Goal: Task Accomplishment & Management: Use online tool/utility

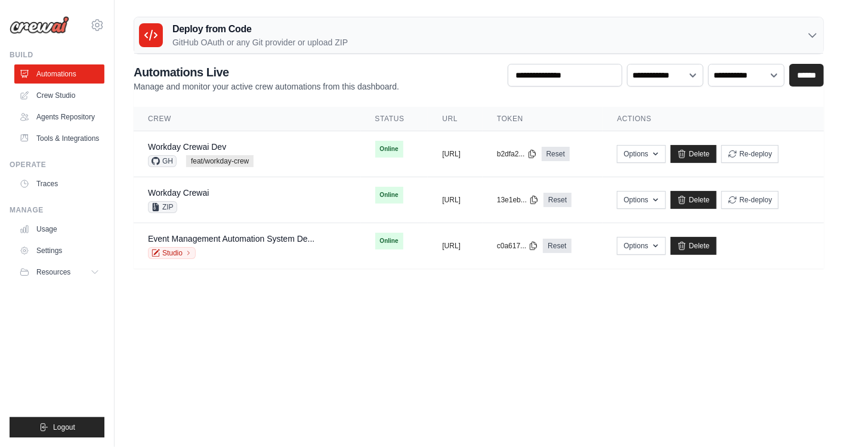
click at [403, 297] on body "[EMAIL_ADDRESS][PERSON_NAME][DOMAIN_NAME] AB InBev - GHQ Jet Skis Training - [G…" at bounding box center [421, 223] width 843 height 447
click at [292, 351] on body "phanisrinath.sivalenka@ab-inbev.com AB InBev - GHQ Jet Skis Training - CrewAI" at bounding box center [421, 223] width 843 height 447
click at [279, 193] on div "Workday Crewai ZIP" at bounding box center [247, 200] width 199 height 26
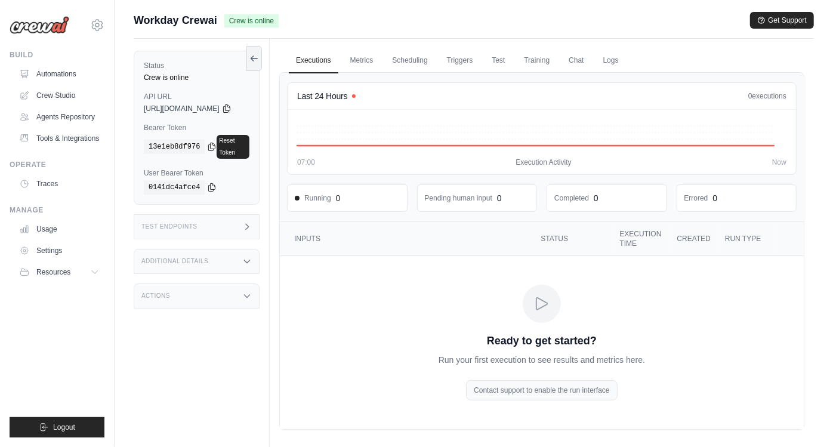
click at [41, 22] on img at bounding box center [40, 25] width 60 height 18
click at [55, 35] on div "phanisrinath.sivalenka@ab-inbev.com AB InBev - GHQ Jet Skis Training - CrewAI S…" at bounding box center [57, 19] width 95 height 38
click at [461, 55] on link "Triggers" at bounding box center [460, 60] width 41 height 25
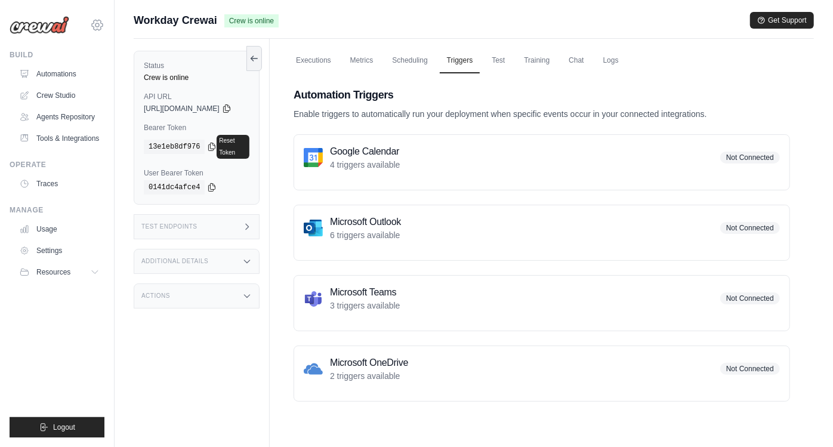
click at [101, 18] on icon at bounding box center [97, 25] width 14 height 14
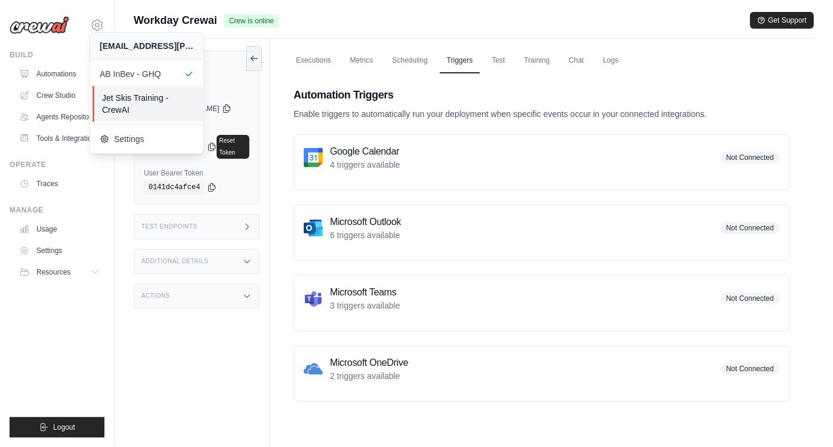
click at [143, 100] on span "Jet Skis Training - CrewAI" at bounding box center [149, 104] width 94 height 24
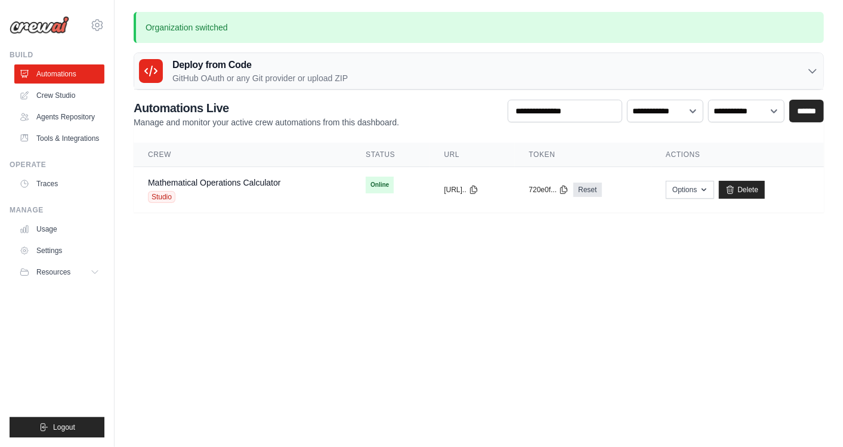
click at [349, 255] on body "phanisrinath.sivalenka@ab-inbev.com AB InBev - GHQ Jet Skis Training - CrewAI" at bounding box center [421, 223] width 843 height 447
click at [284, 270] on body "phanisrinath.sivalenka@ab-inbev.com AB InBev - GHQ Jet Skis Training - CrewAI" at bounding box center [421, 223] width 843 height 447
click at [643, 297] on body "phanisrinath.sivalenka@ab-inbev.com AB InBev - GHQ Jet Skis Training - CrewAI" at bounding box center [421, 223] width 843 height 447
click at [446, 76] on div "Deploy from Code GitHub OAuth or any Git provider or upload ZIP" at bounding box center [478, 71] width 689 height 36
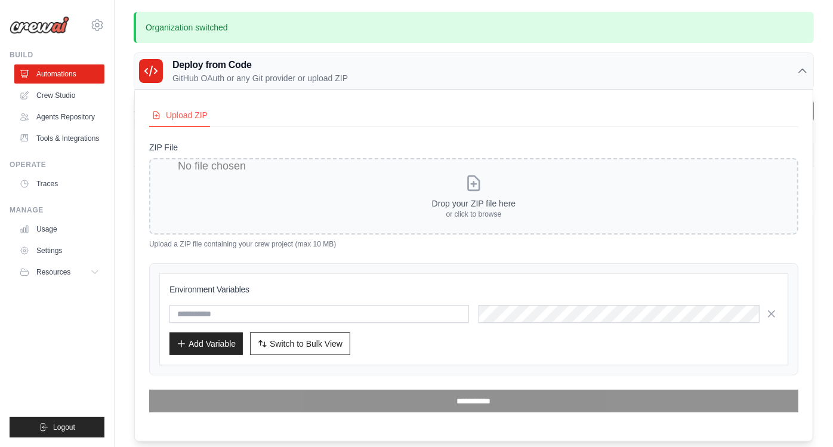
click at [446, 76] on div "Deploy from Code GitHub OAuth or any Git provider or upload ZIP" at bounding box center [473, 71] width 679 height 36
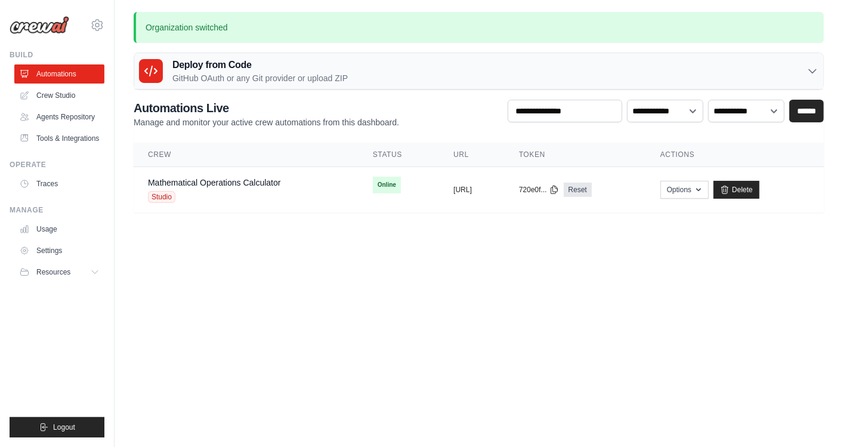
click at [439, 267] on body "phanisrinath.sivalenka@ab-inbev.com AB InBev - GHQ Jet Skis Training - CrewAI" at bounding box center [421, 223] width 843 height 447
click at [547, 274] on body "phanisrinath.sivalenka@ab-inbev.com AB InBev - GHQ Jet Skis Training - CrewAI" at bounding box center [421, 223] width 843 height 447
click at [72, 99] on link "Crew Studio" at bounding box center [61, 95] width 90 height 19
click at [68, 119] on link "Agents Repository" at bounding box center [61, 116] width 90 height 19
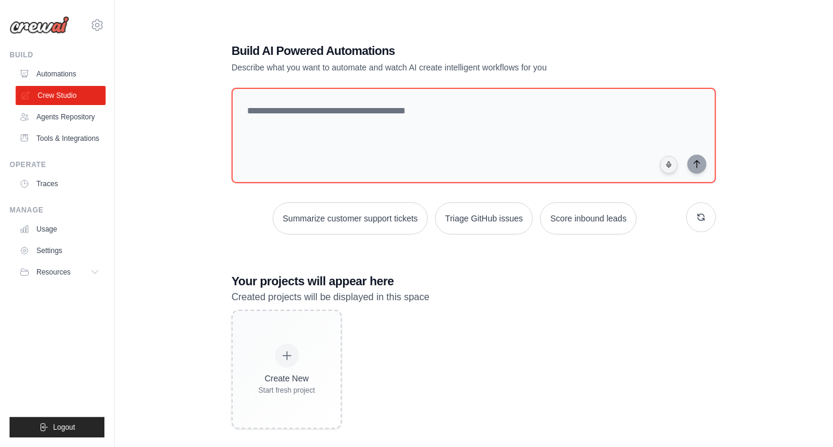
click at [73, 90] on link "Crew Studio" at bounding box center [61, 95] width 90 height 19
click at [70, 68] on link "Automations" at bounding box center [61, 73] width 90 height 19
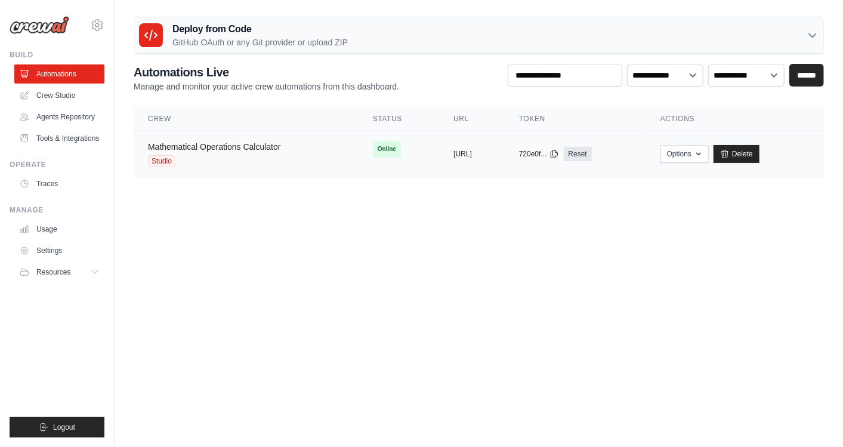
click at [209, 147] on link "Mathematical Operations Calculator" at bounding box center [214, 147] width 133 height 10
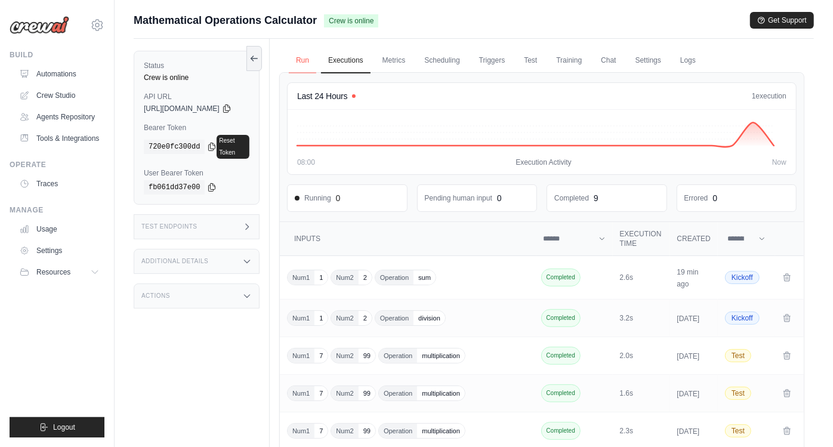
click at [316, 57] on link "Run" at bounding box center [302, 60] width 27 height 25
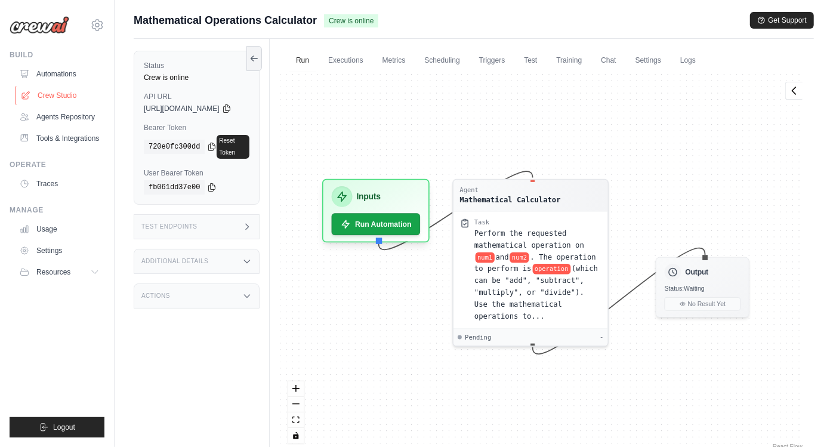
click at [52, 97] on link "Crew Studio" at bounding box center [61, 95] width 90 height 19
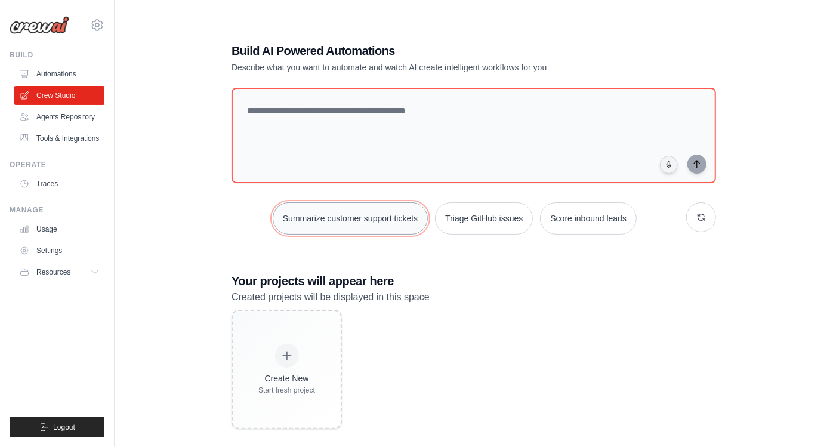
click at [359, 220] on button "Summarize customer support tickets" at bounding box center [350, 218] width 155 height 32
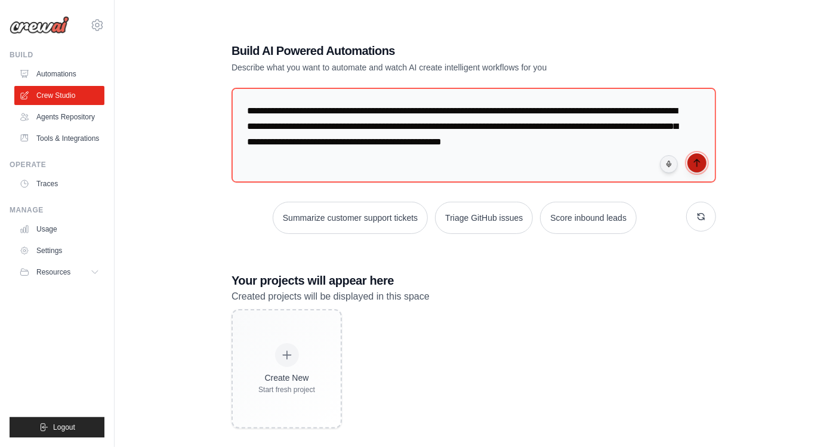
click at [693, 163] on icon "submit" at bounding box center [697, 163] width 10 height 10
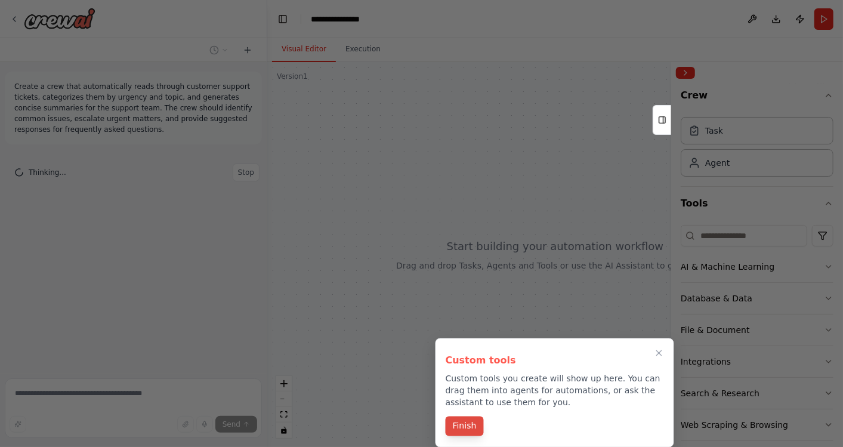
click at [467, 423] on button "Finish" at bounding box center [465, 426] width 38 height 20
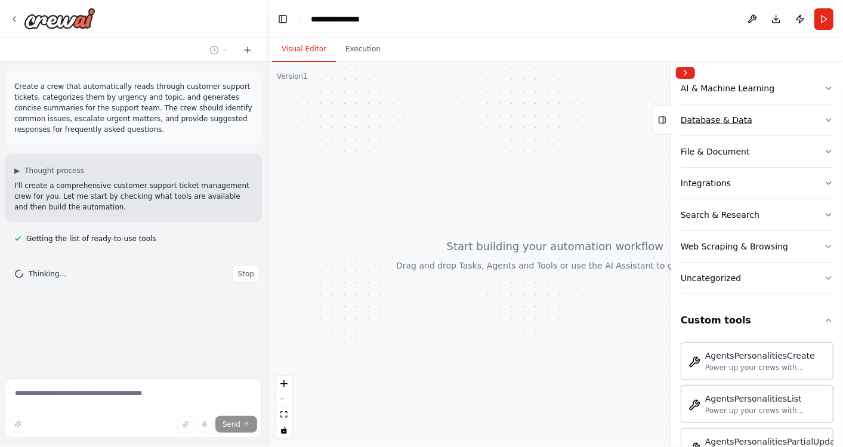
scroll to position [196, 0]
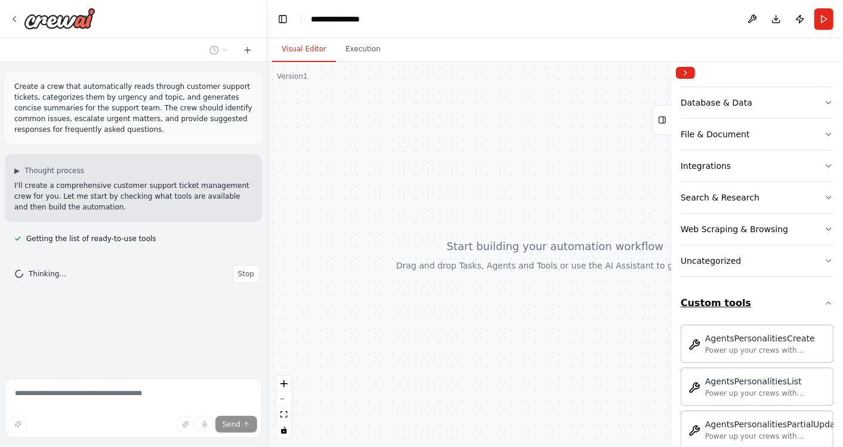
click at [824, 298] on icon "button" at bounding box center [829, 303] width 10 height 10
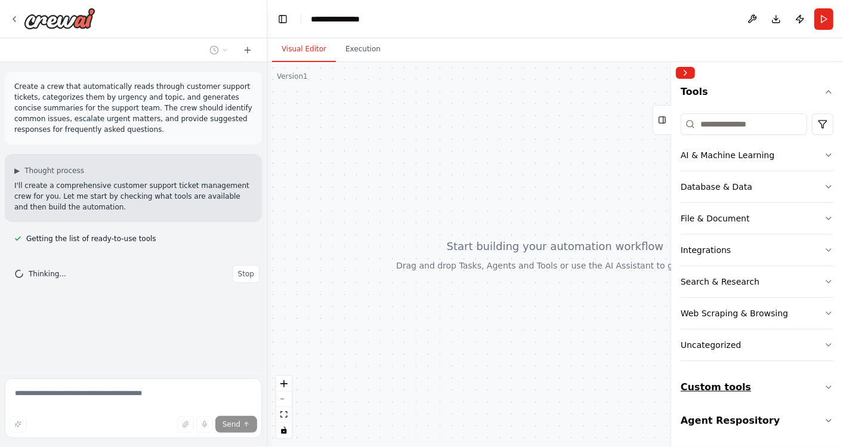
scroll to position [109, 0]
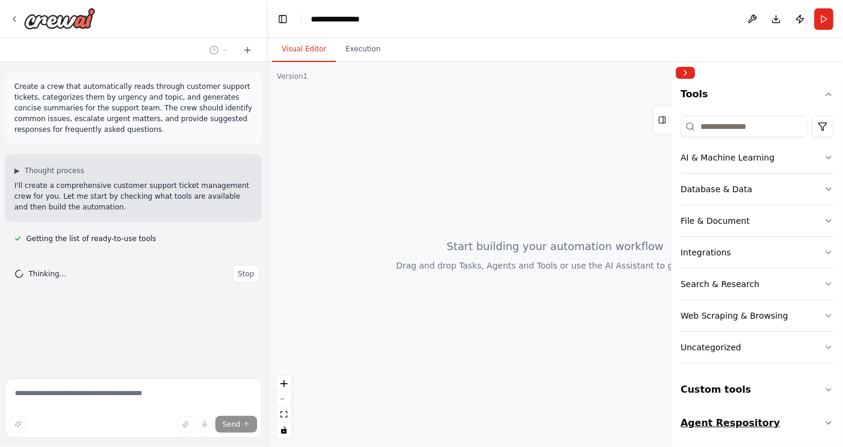
click at [824, 421] on icon "button" at bounding box center [829, 423] width 10 height 10
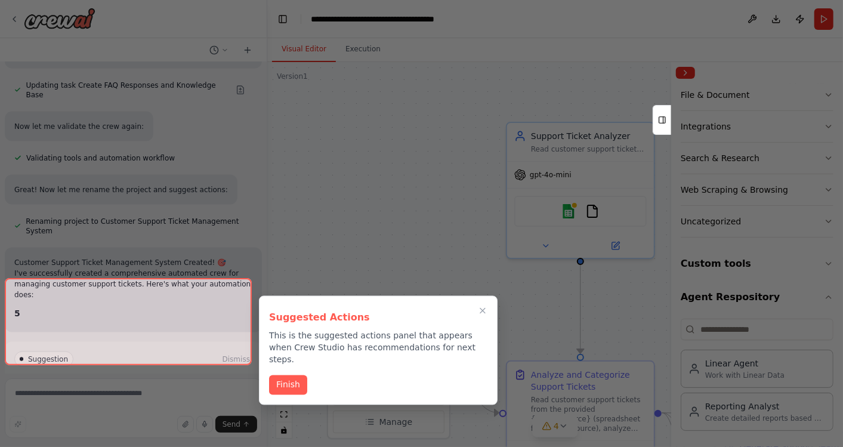
scroll to position [935, 0]
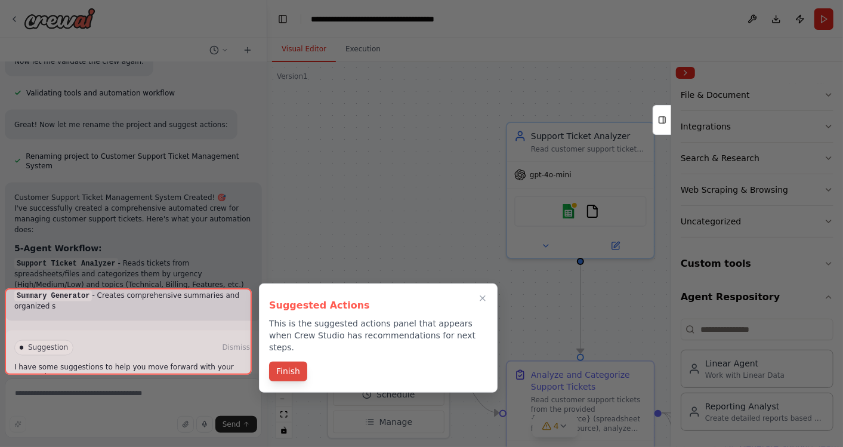
click at [283, 362] on button "Finish" at bounding box center [288, 372] width 38 height 20
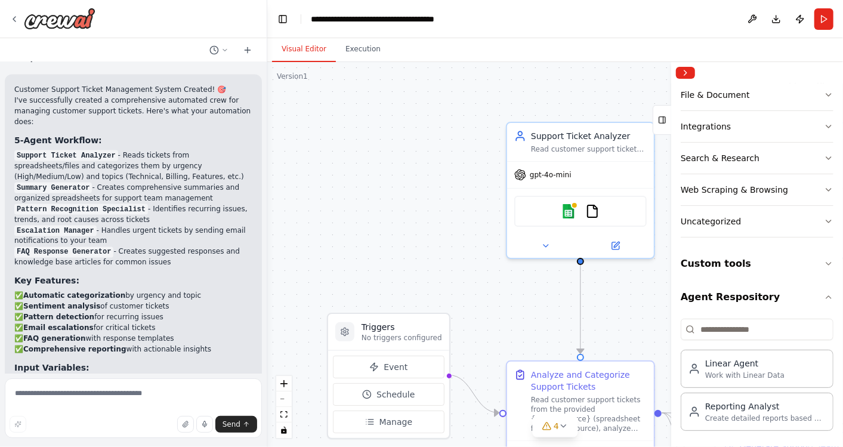
scroll to position [1276, 0]
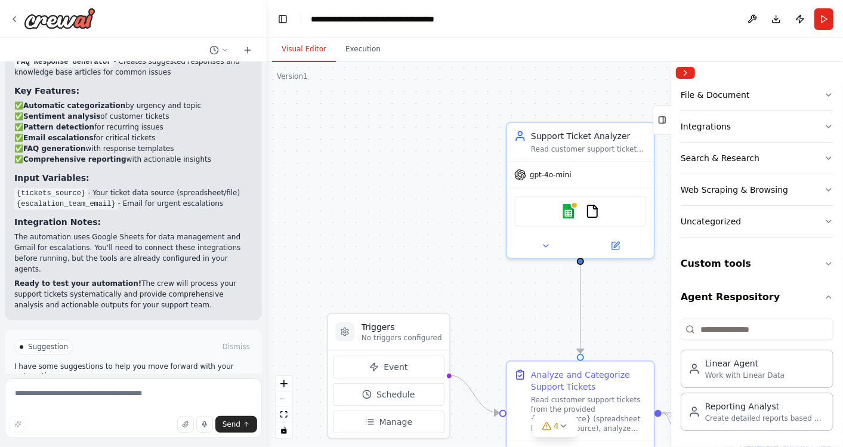
click at [205, 339] on div "Suggestion Dismiss" at bounding box center [133, 347] width 238 height 16
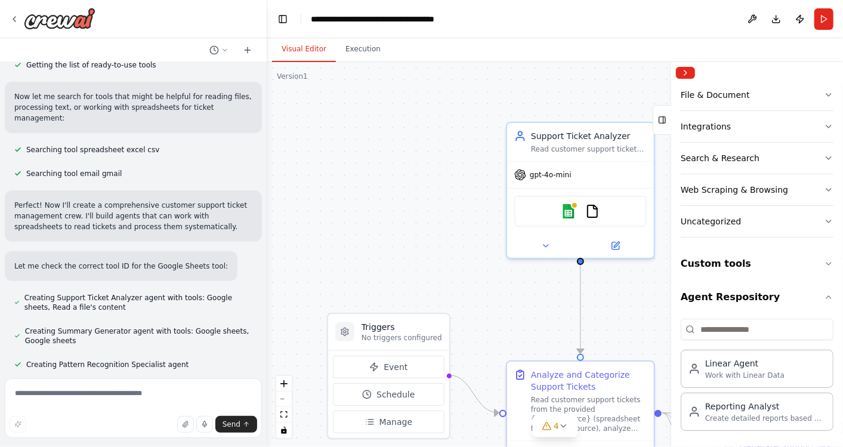
scroll to position [0, 0]
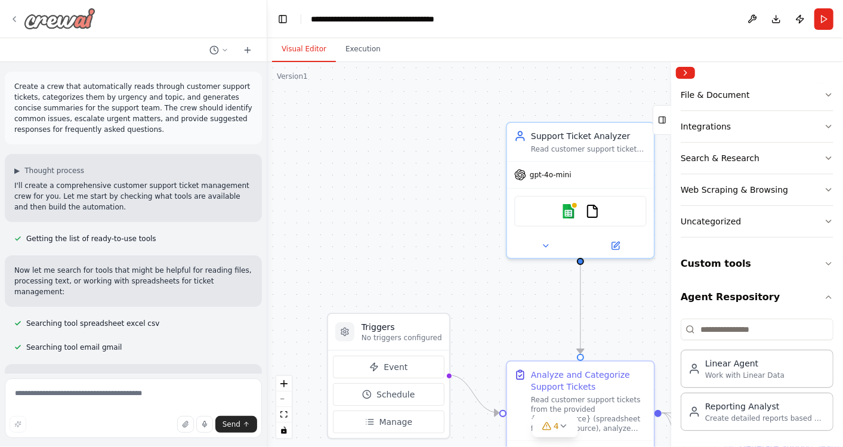
click at [88, 15] on img at bounding box center [60, 18] width 72 height 21
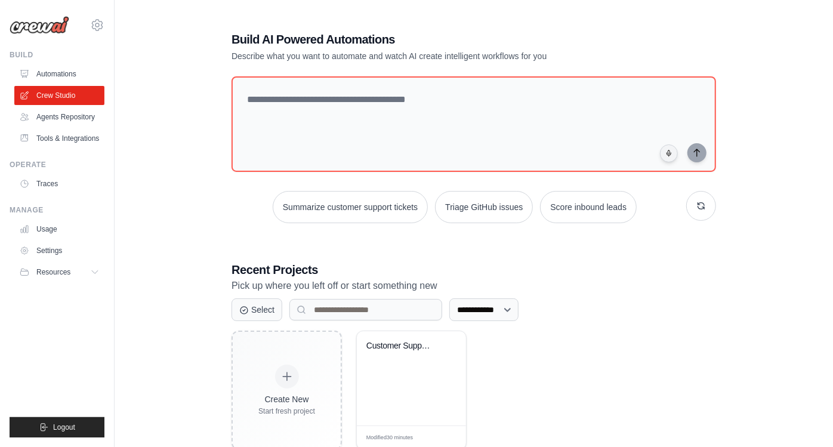
click at [91, 32] on div "phanisrinath.sivalenka@ab-inbev.com AB InBev - GHQ Jet Skis Training - CrewAI S…" at bounding box center [57, 19] width 95 height 38
click at [97, 27] on icon at bounding box center [97, 25] width 14 height 14
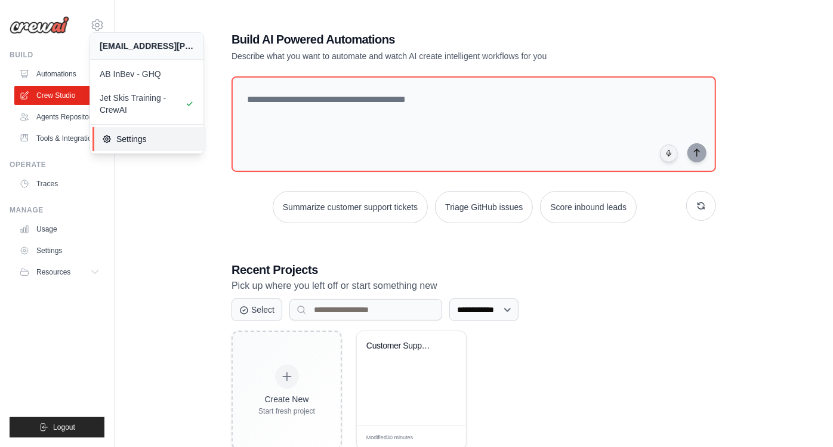
click at [144, 136] on span "Settings" at bounding box center [149, 139] width 94 height 12
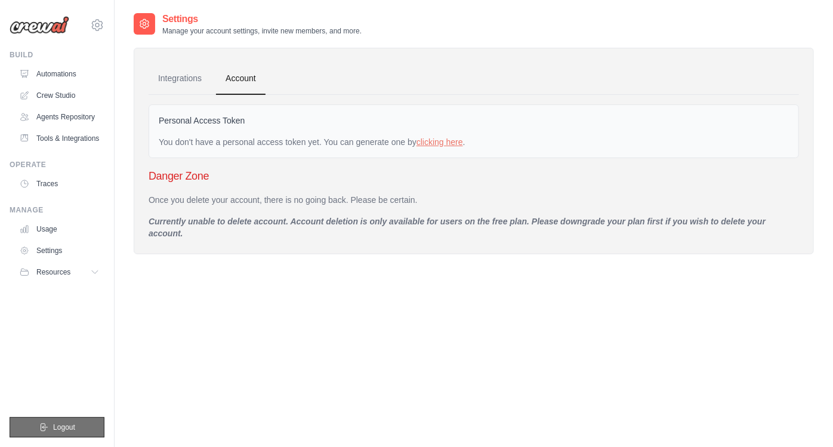
click at [50, 424] on button "Logout" at bounding box center [57, 427] width 95 height 20
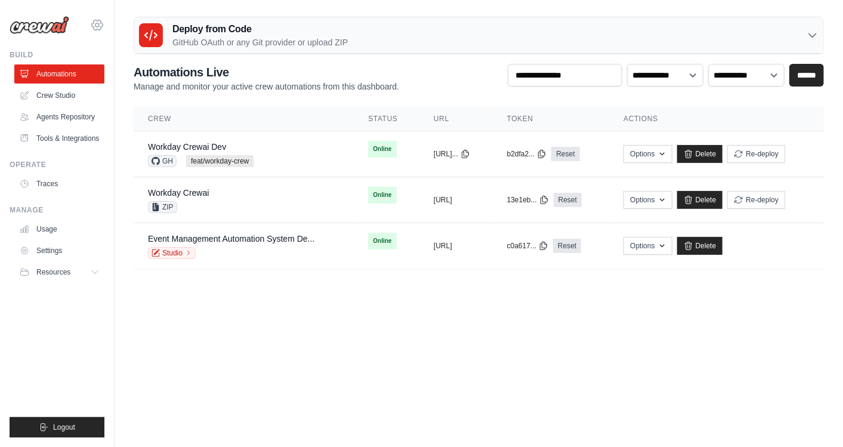
click at [97, 22] on icon at bounding box center [97, 25] width 14 height 14
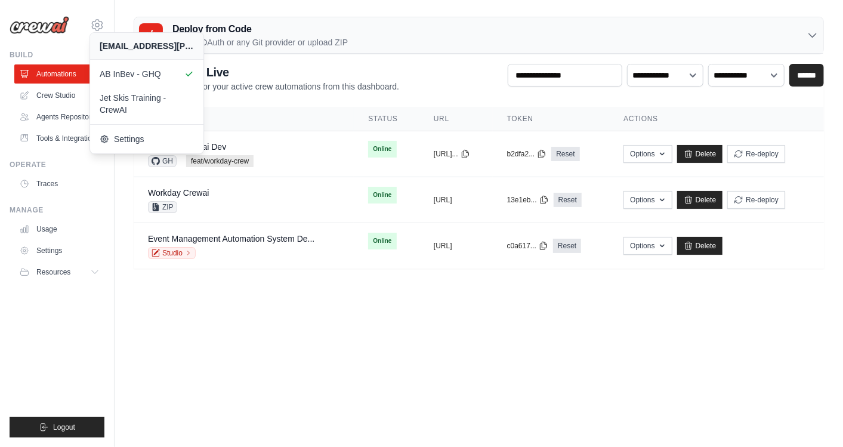
click at [64, 358] on ul "Build Automations Crew Studio Agents Repository Tools & Integrations" at bounding box center [57, 243] width 95 height 387
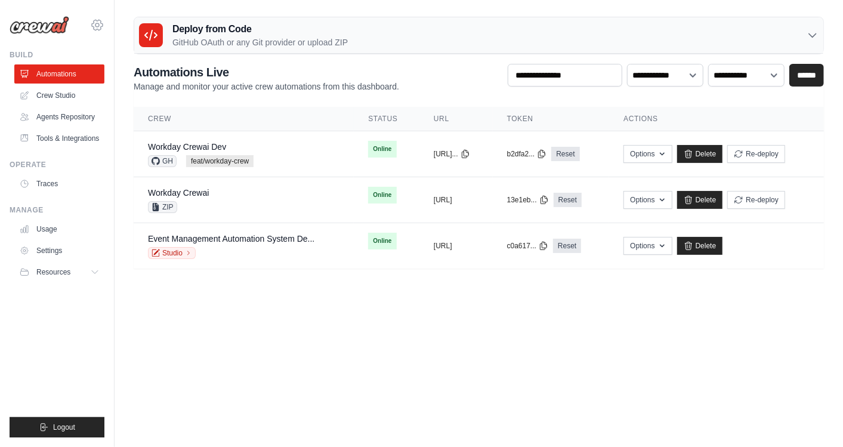
click at [97, 20] on icon at bounding box center [97, 25] width 11 height 10
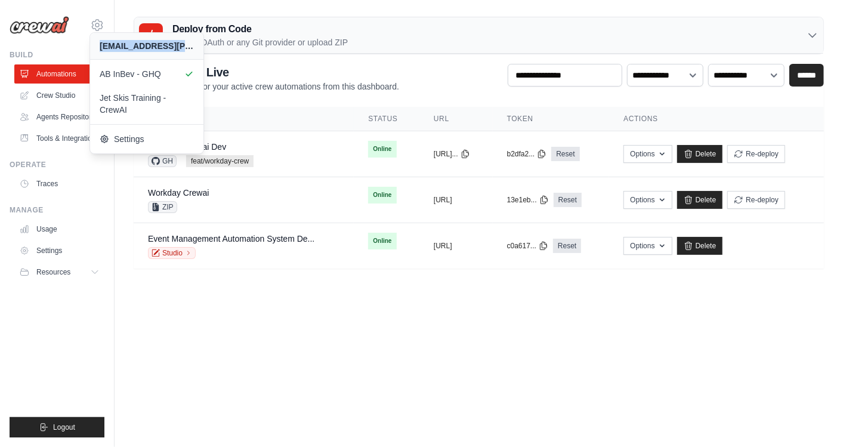
drag, startPoint x: 101, startPoint y: 46, endPoint x: 196, endPoint y: 44, distance: 94.9
click at [196, 44] on div "[EMAIL_ADDRESS][PERSON_NAME][DOMAIN_NAME]" at bounding box center [146, 46] width 113 height 26
click at [192, 47] on div "[EMAIL_ADDRESS][PERSON_NAME][DOMAIN_NAME]" at bounding box center [147, 46] width 94 height 12
click at [100, 67] on link "AB InBev - GHQ" at bounding box center [148, 74] width 113 height 24
click at [142, 44] on div "[EMAIL_ADDRESS][PERSON_NAME][DOMAIN_NAME]" at bounding box center [147, 46] width 94 height 12
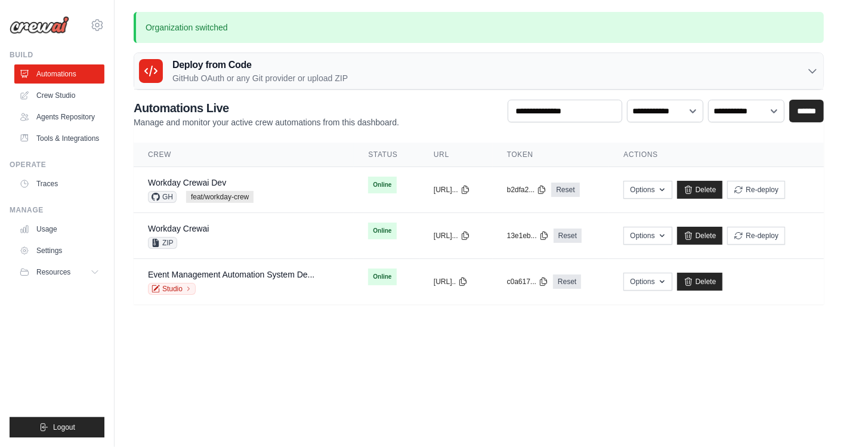
click at [464, 366] on body "[EMAIL_ADDRESS][PERSON_NAME][DOMAIN_NAME] AB InBev - GHQ Jet Skis Training - [G…" at bounding box center [421, 223] width 843 height 447
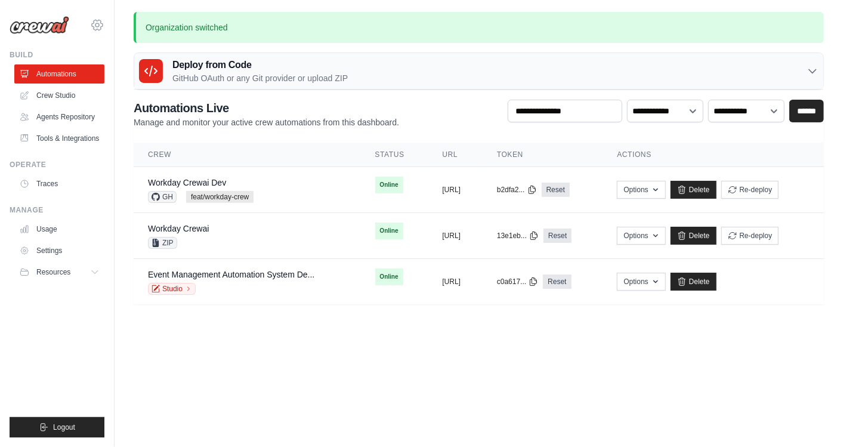
click at [95, 30] on icon at bounding box center [97, 25] width 14 height 14
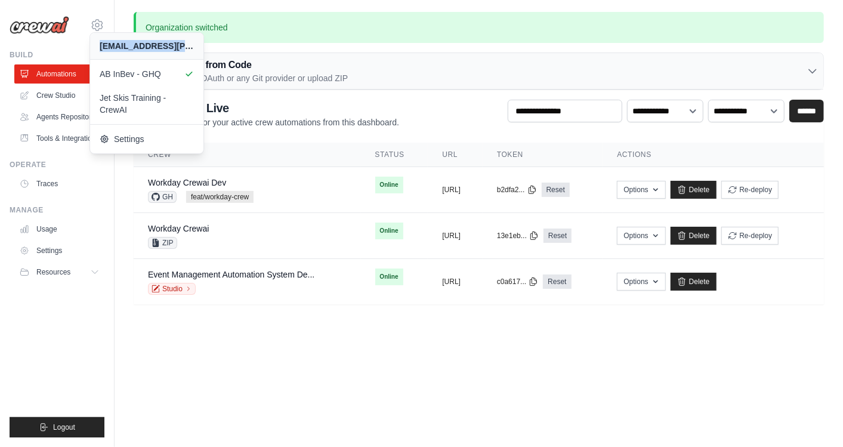
drag, startPoint x: 98, startPoint y: 45, endPoint x: 189, endPoint y: 54, distance: 91.8
click at [189, 54] on div "[EMAIL_ADDRESS][PERSON_NAME][DOMAIN_NAME]" at bounding box center [146, 46] width 113 height 26
